Goal: Task Accomplishment & Management: Manage account settings

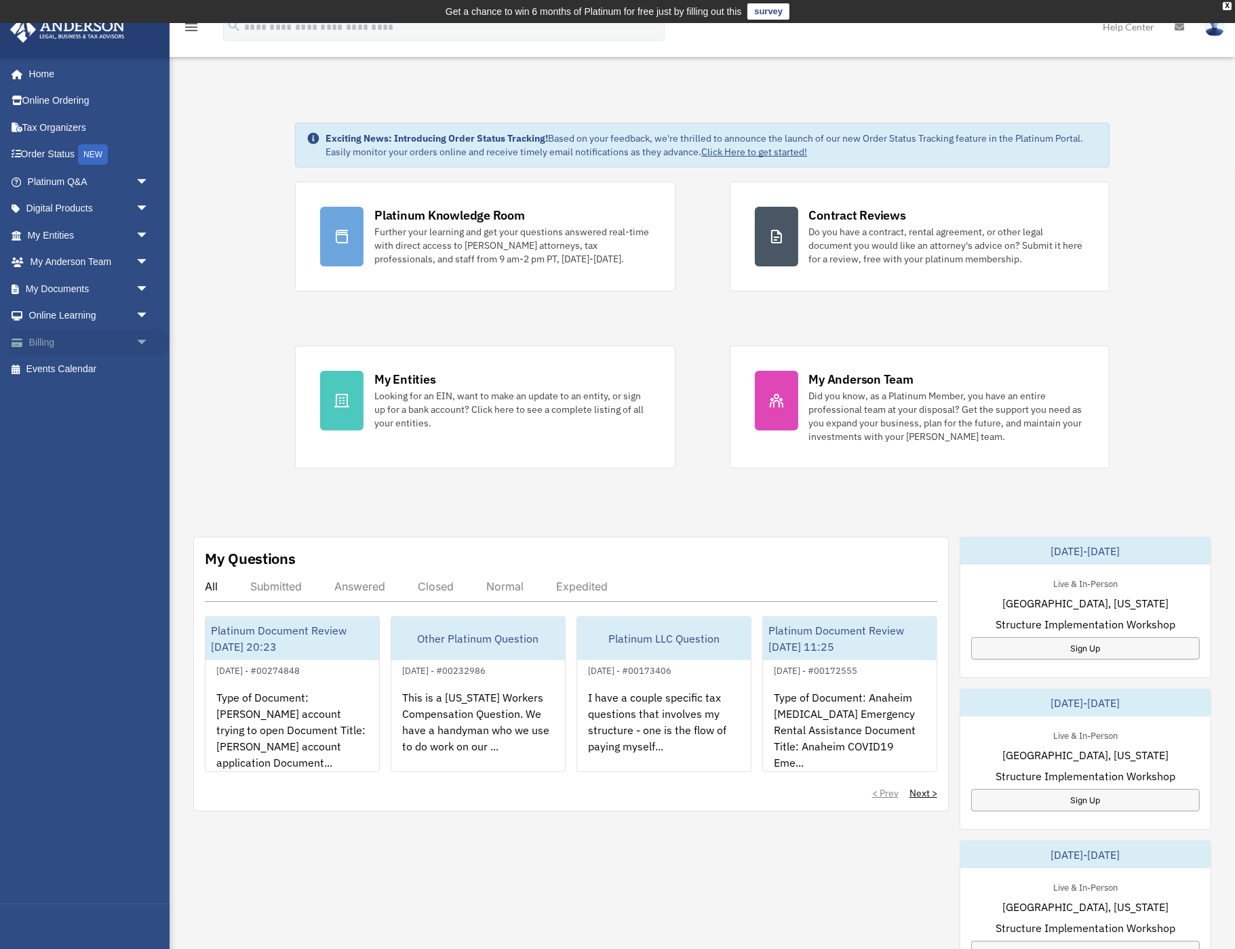
click at [139, 332] on span "arrow_drop_down" at bounding box center [149, 343] width 27 height 28
click at [92, 387] on link "Past Invoices" at bounding box center [94, 396] width 151 height 27
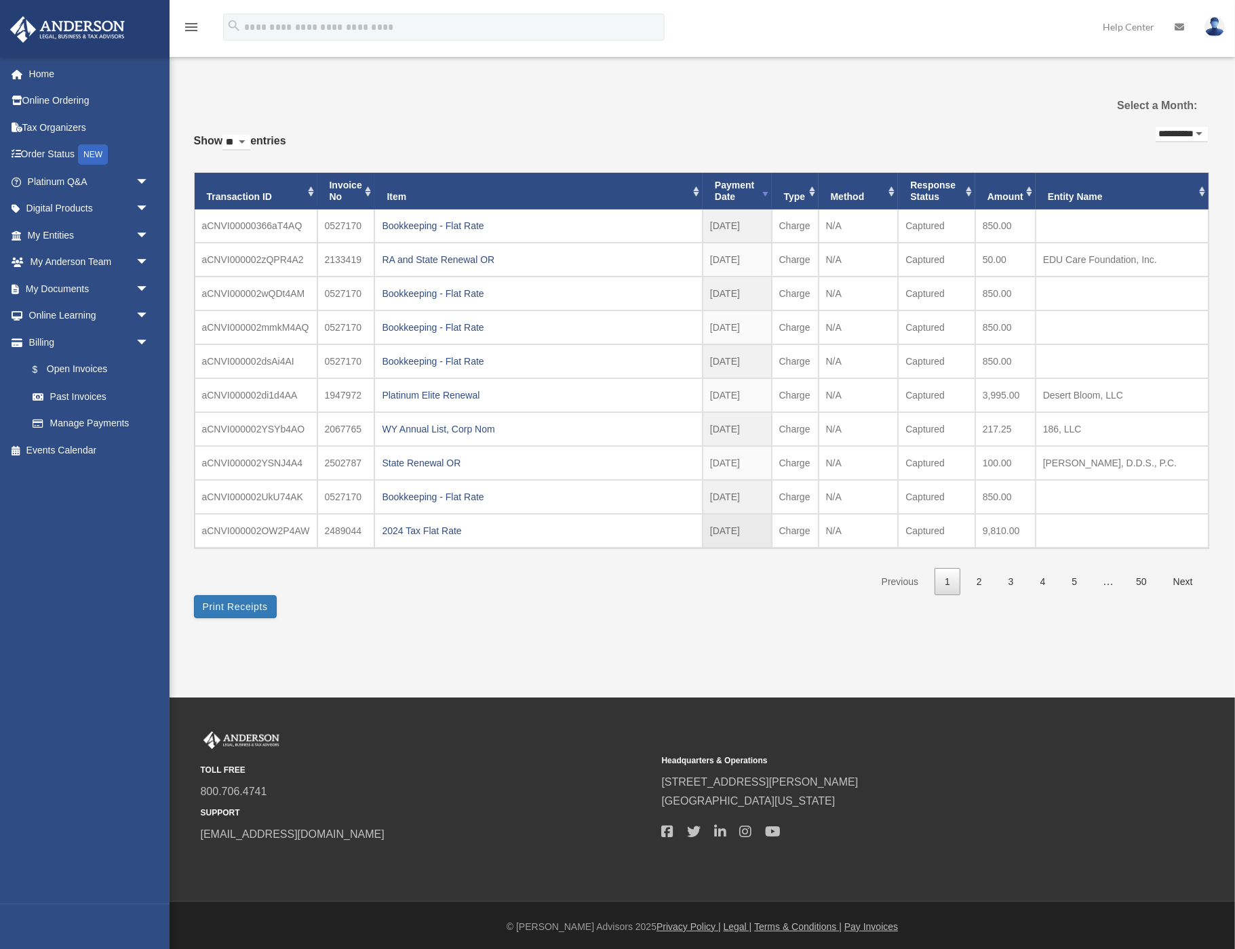
scroll to position [22, 0]
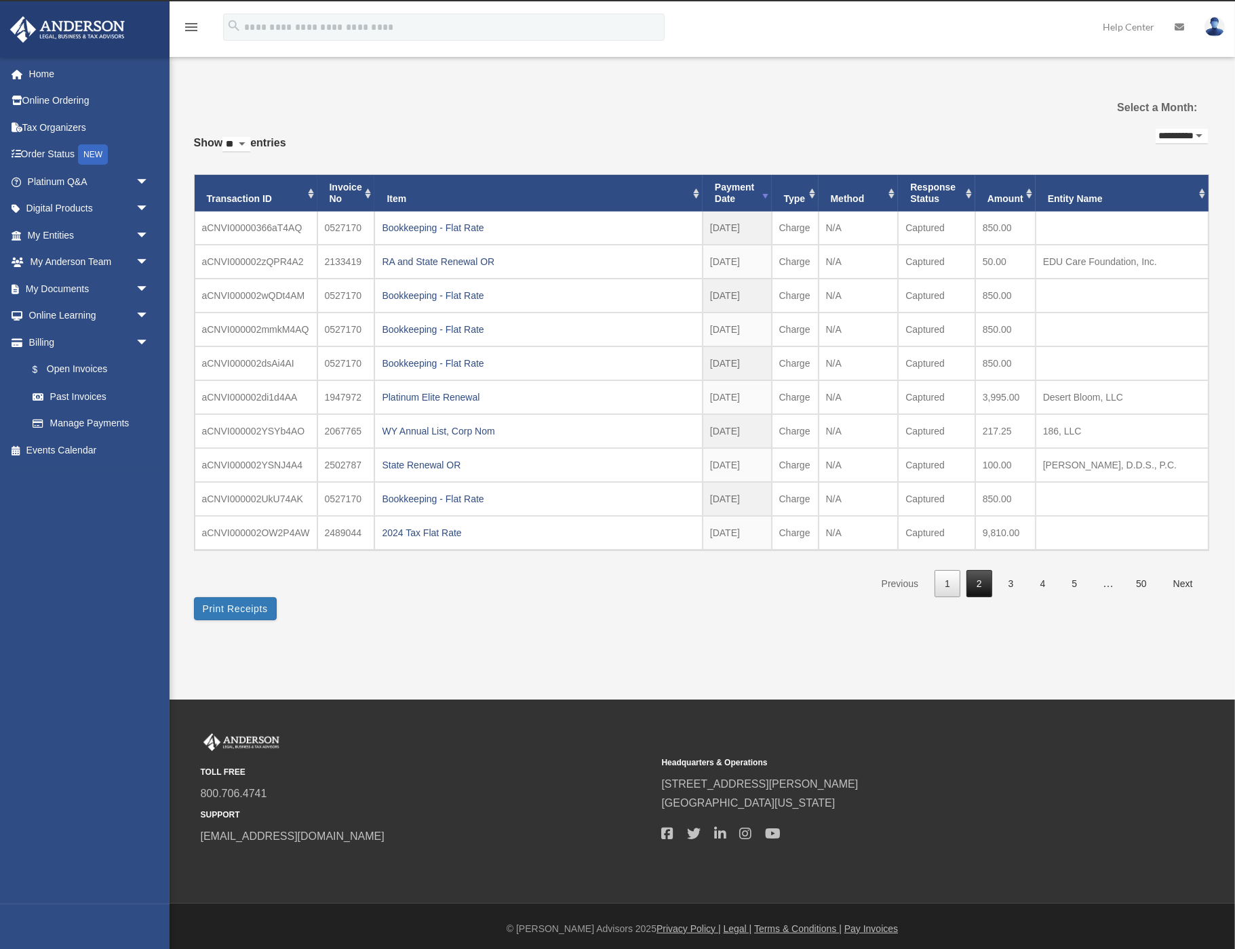
click at [980, 572] on link "2" at bounding box center [979, 584] width 26 height 28
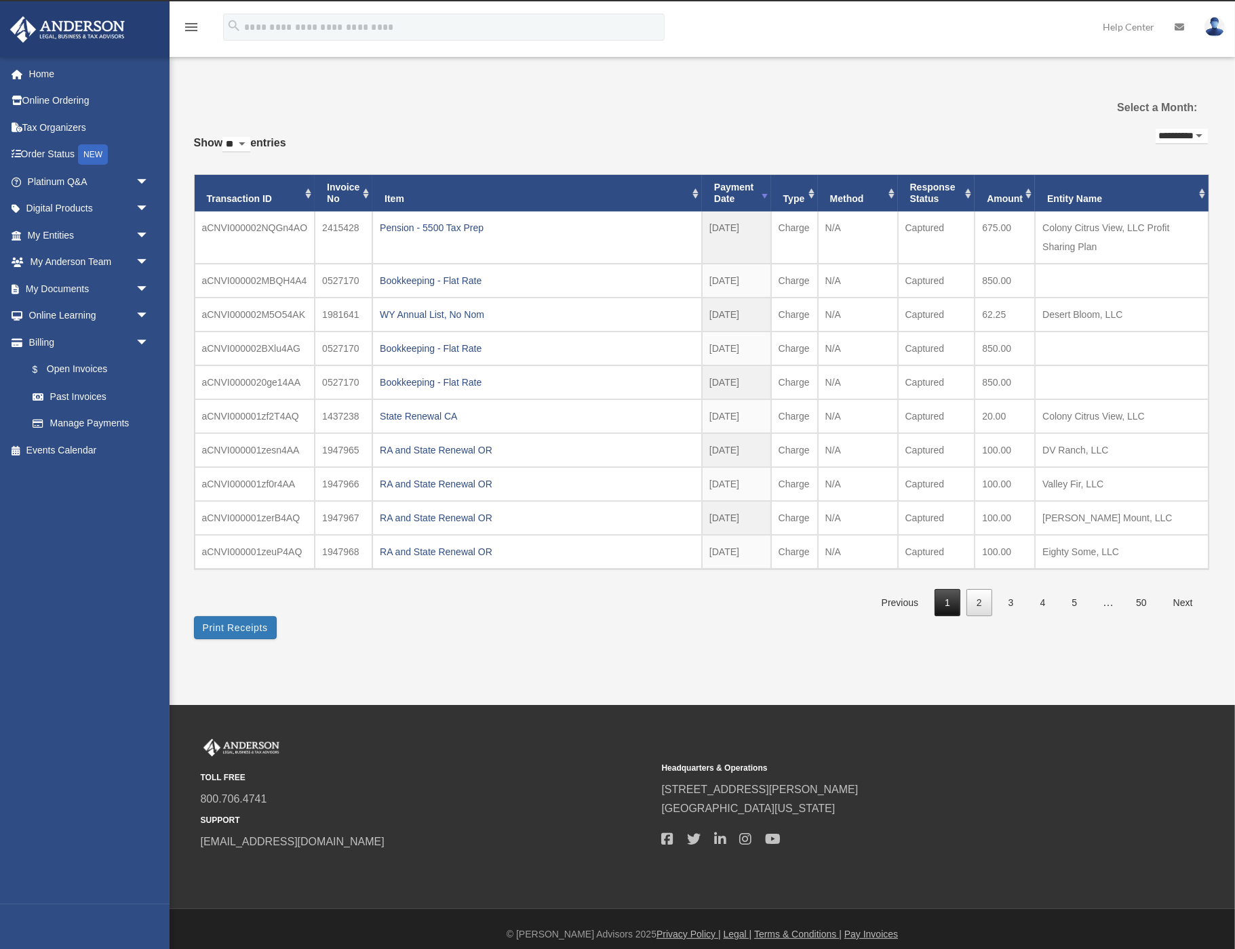
click at [943, 589] on link "1" at bounding box center [948, 603] width 26 height 28
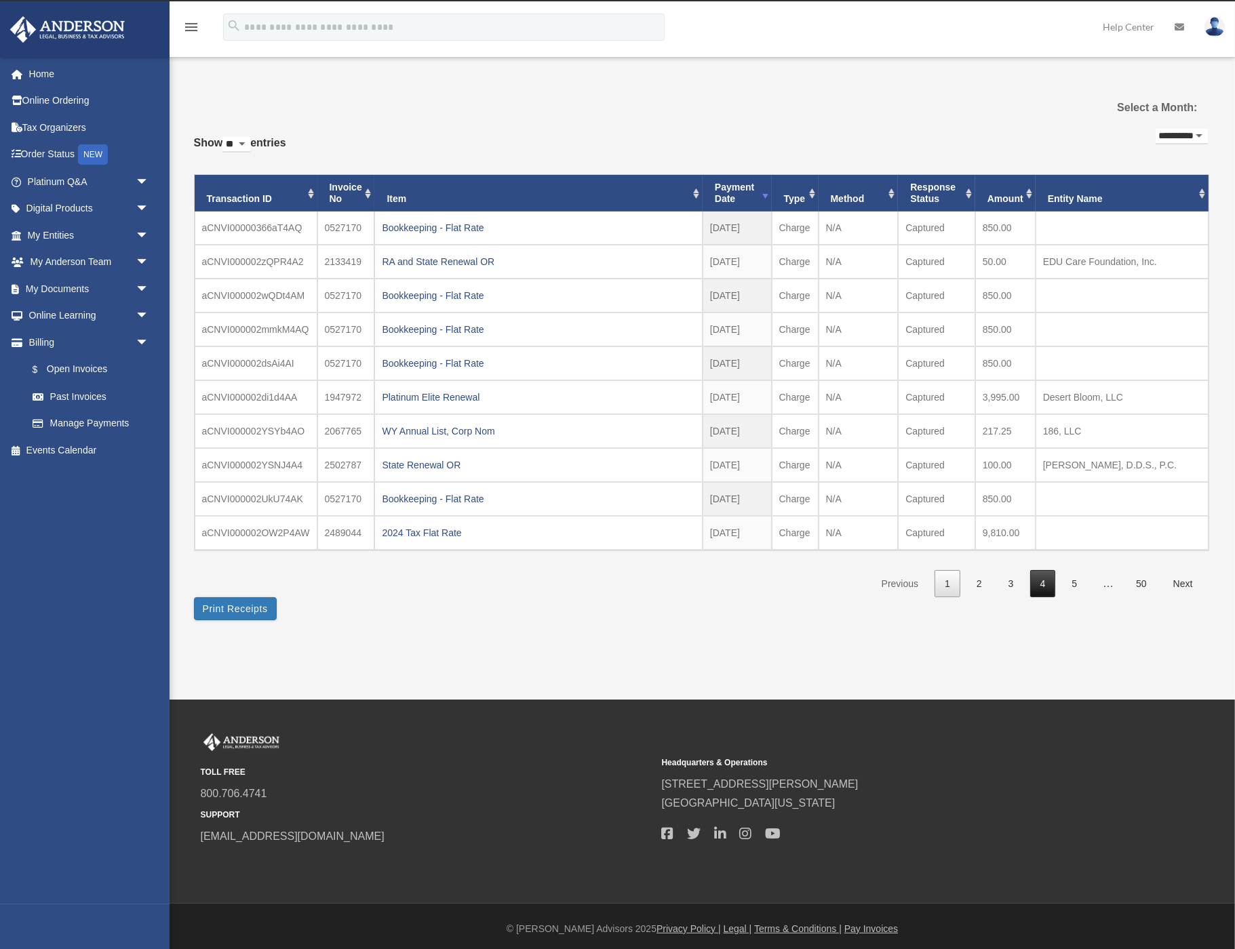
click at [1039, 573] on link "4" at bounding box center [1043, 584] width 26 height 28
click at [1073, 581] on link "5" at bounding box center [1074, 584] width 26 height 28
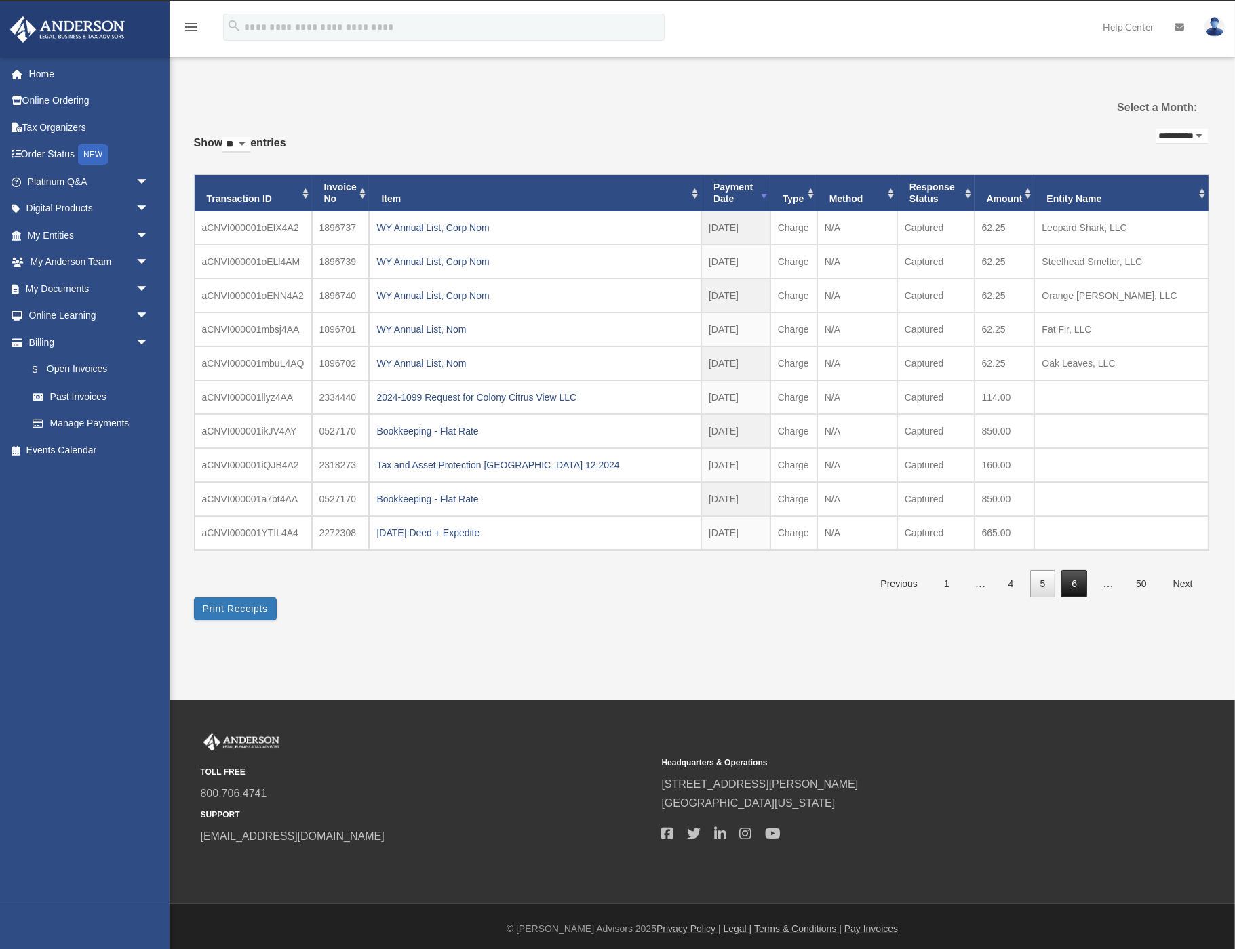
click at [1074, 577] on link "6" at bounding box center [1074, 584] width 26 height 28
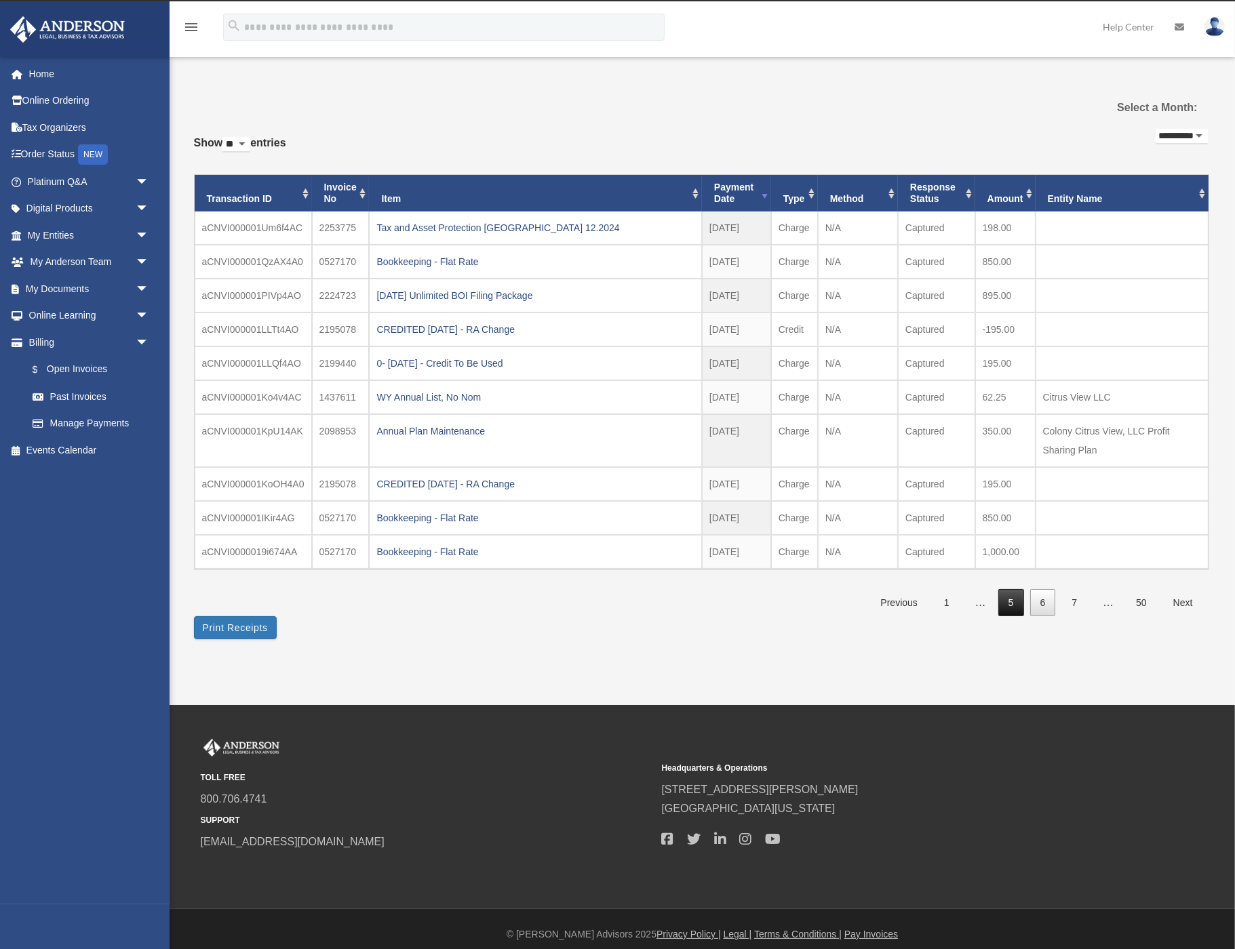
click at [1009, 594] on link "5" at bounding box center [1011, 603] width 26 height 28
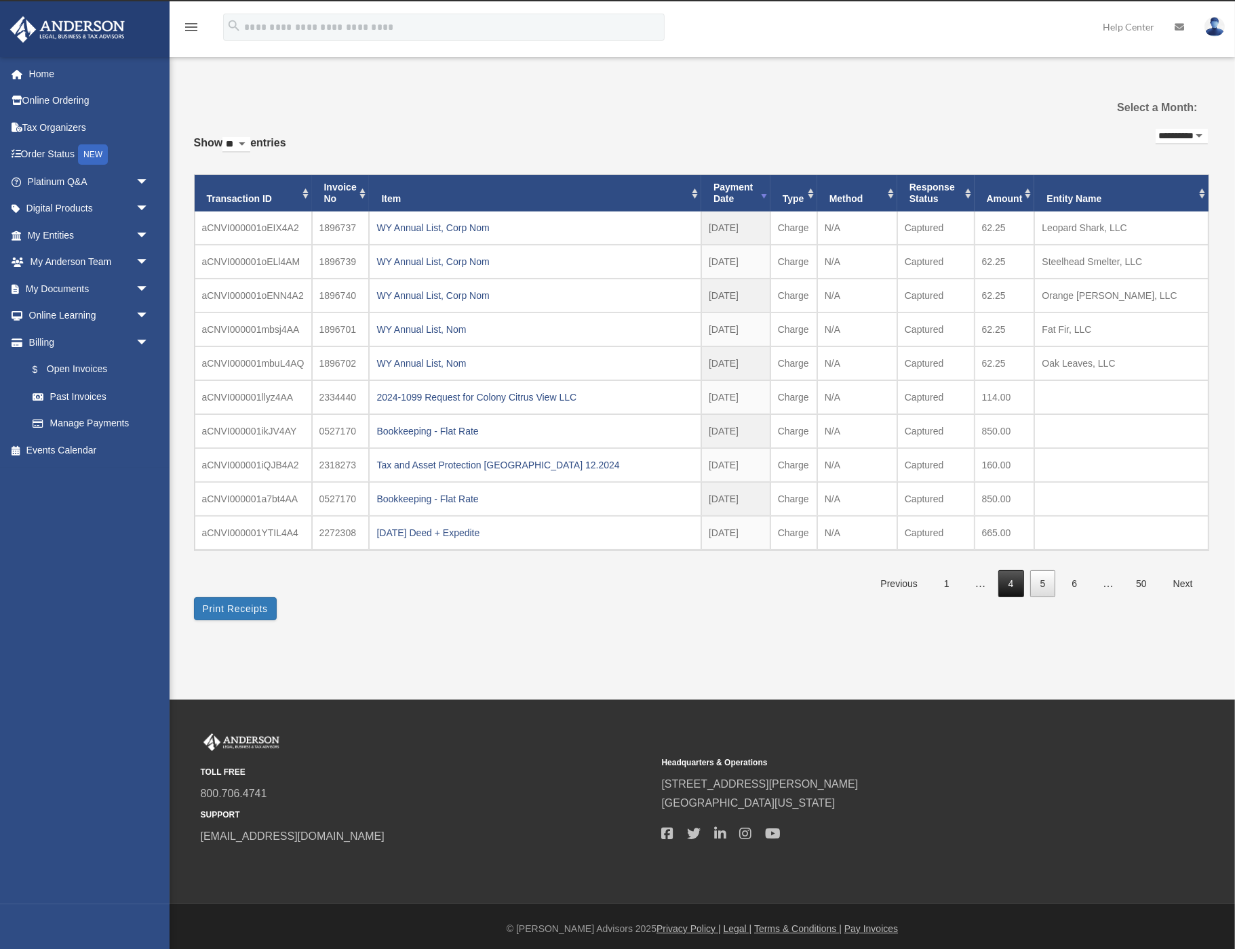
click at [1008, 573] on link "4" at bounding box center [1011, 584] width 26 height 28
click at [1008, 573] on link "3" at bounding box center [1011, 584] width 26 height 28
click at [1039, 575] on link "4" at bounding box center [1043, 584] width 26 height 28
click at [1070, 576] on link "5" at bounding box center [1074, 584] width 26 height 28
click at [1005, 572] on link "4" at bounding box center [1011, 584] width 26 height 28
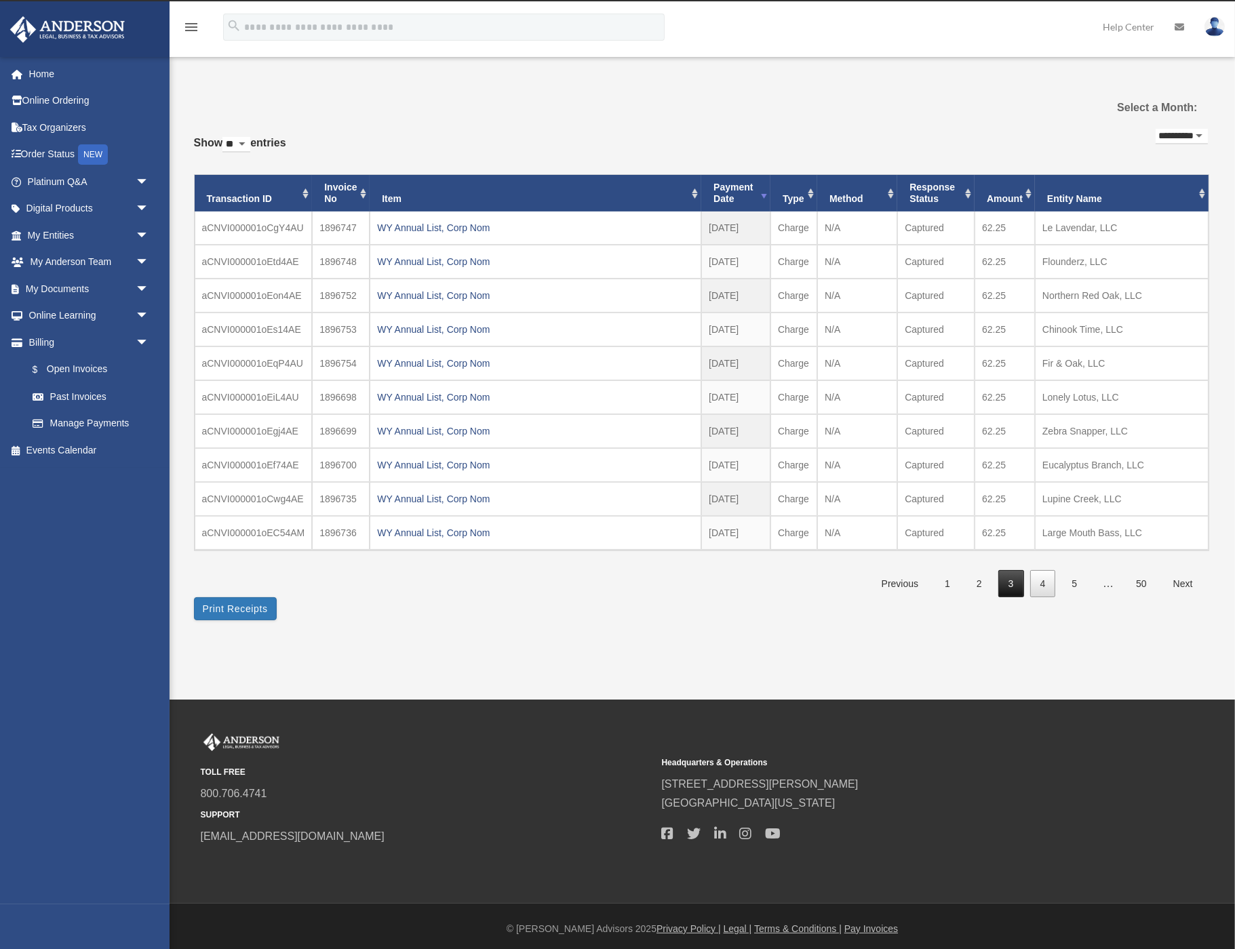
click at [1004, 576] on link "3" at bounding box center [1011, 584] width 26 height 28
click at [1043, 576] on link "4" at bounding box center [1043, 584] width 26 height 28
click at [1011, 576] on link "3" at bounding box center [1011, 584] width 26 height 28
click at [970, 570] on link "2" at bounding box center [979, 584] width 26 height 28
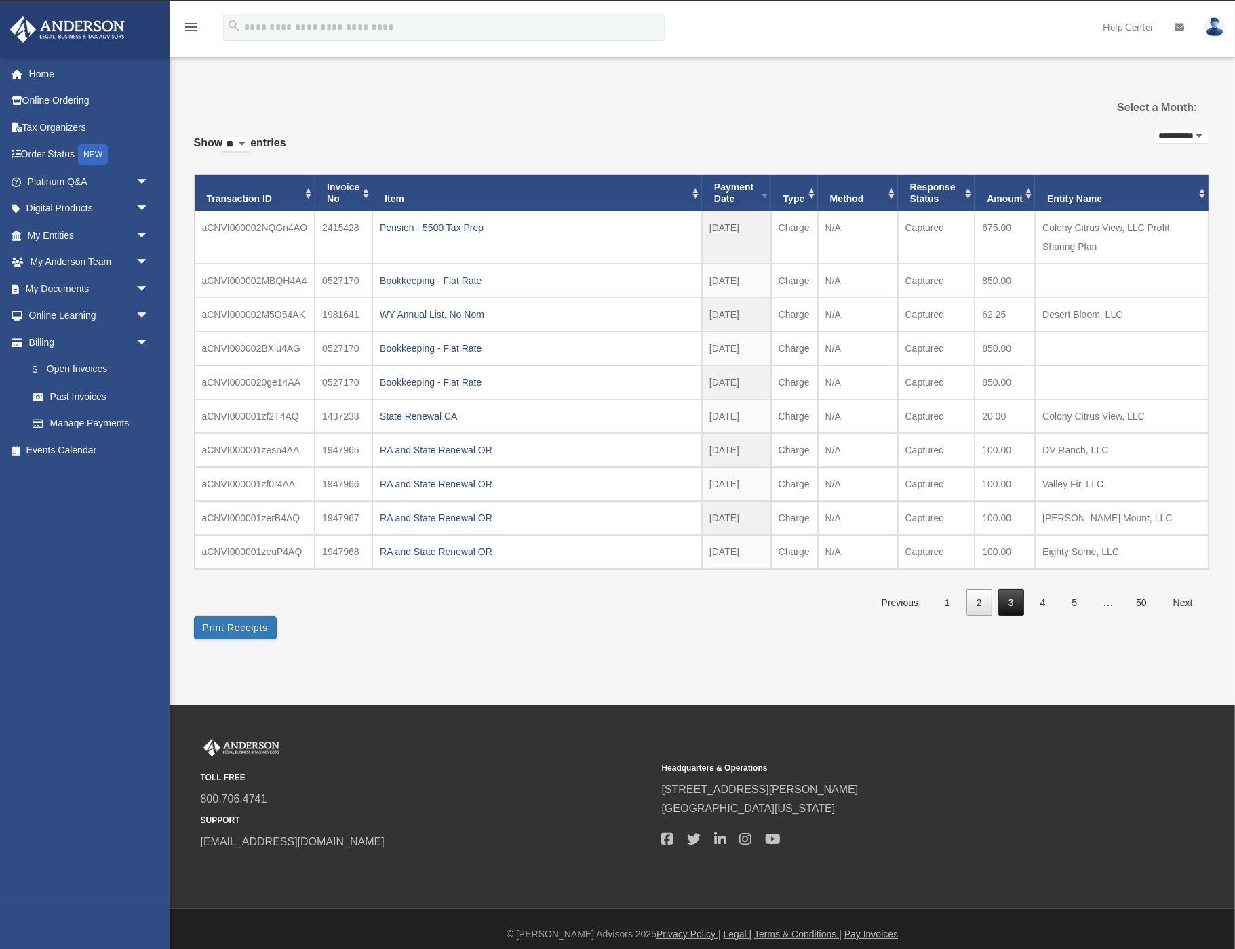
click at [1003, 591] on link "3" at bounding box center [1011, 603] width 26 height 28
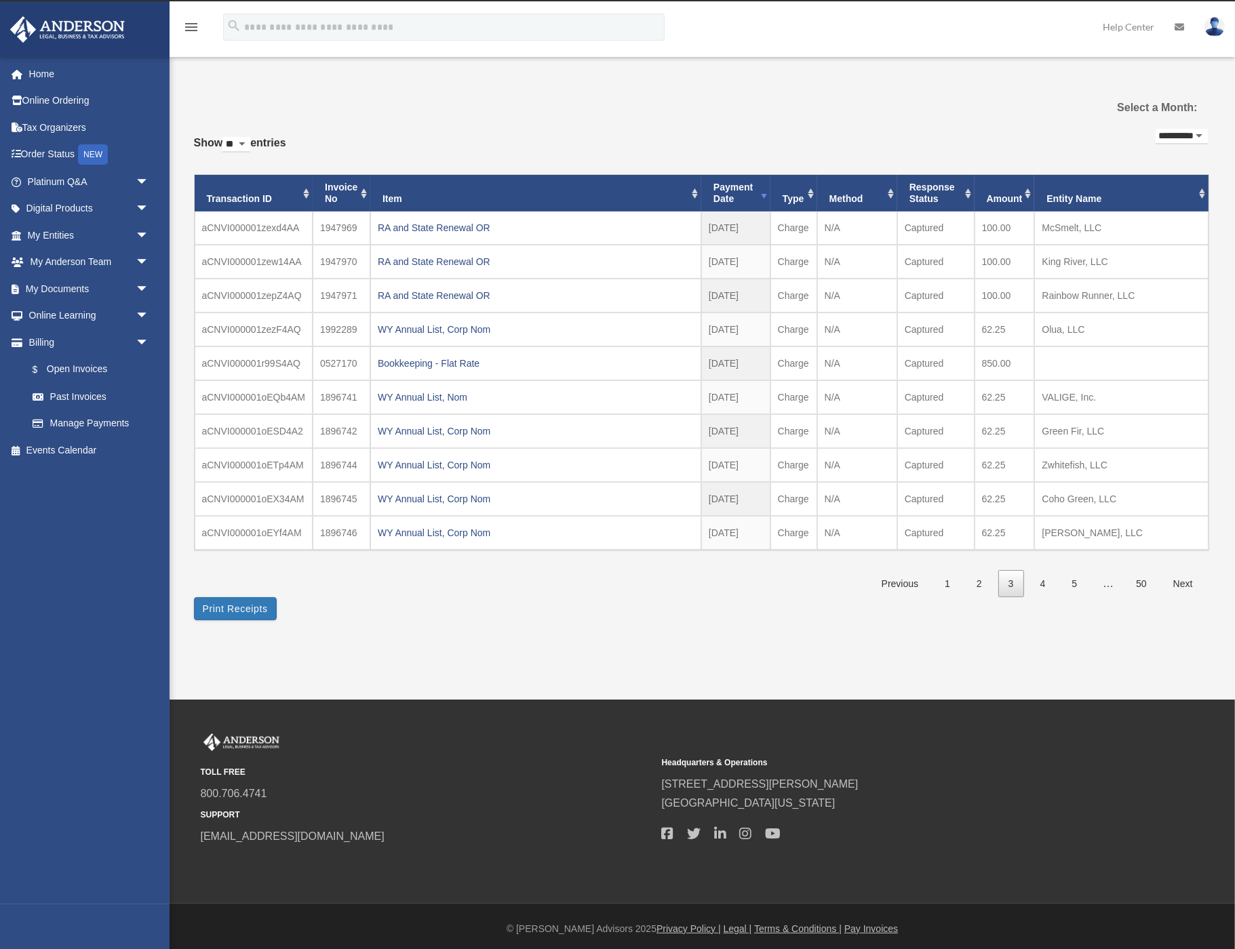
click at [1219, 25] on img at bounding box center [1214, 27] width 20 height 20
click at [1149, 59] on link "[EMAIL_ADDRESS][DOMAIN_NAME]" at bounding box center [1152, 70] width 146 height 40
click at [1207, 28] on img at bounding box center [1214, 27] width 20 height 20
